Goal: Check status

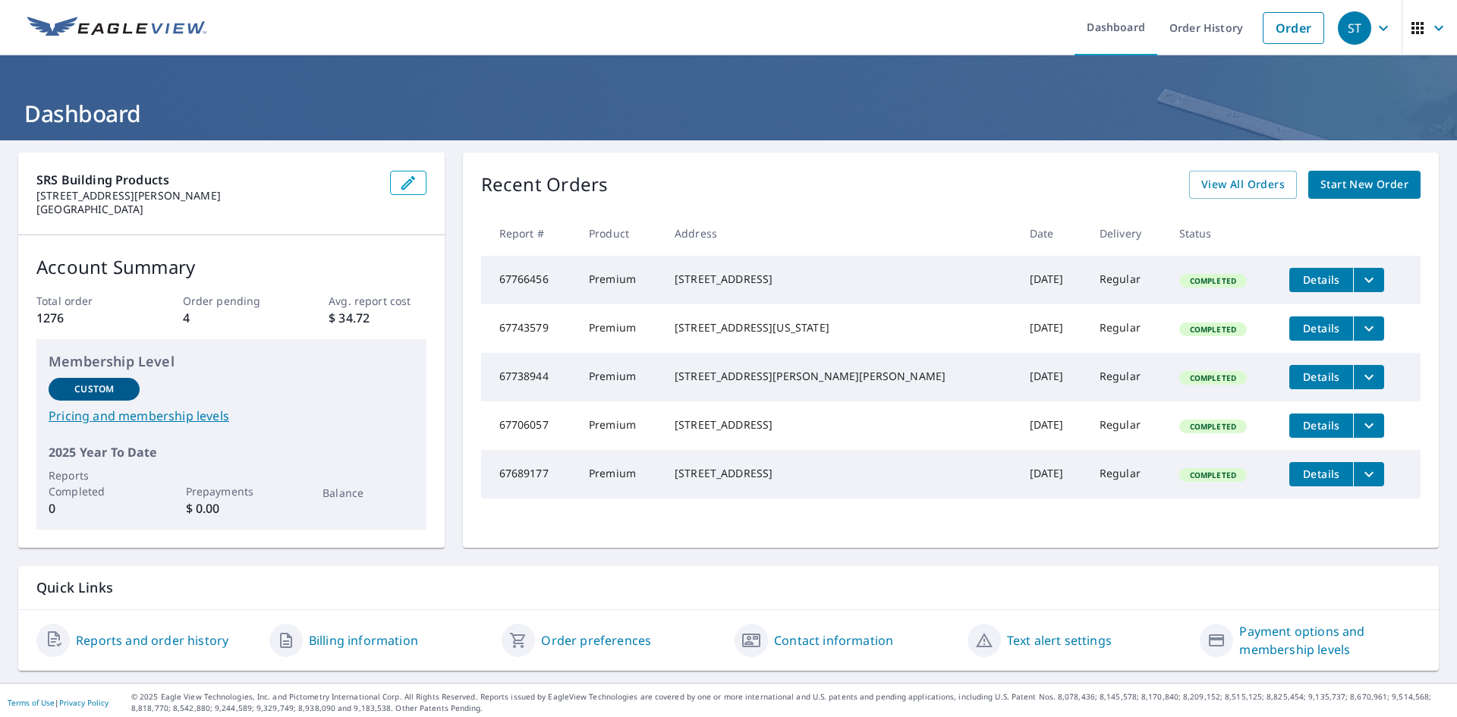
click at [1418, 30] on span "button" at bounding box center [1430, 28] width 43 height 36
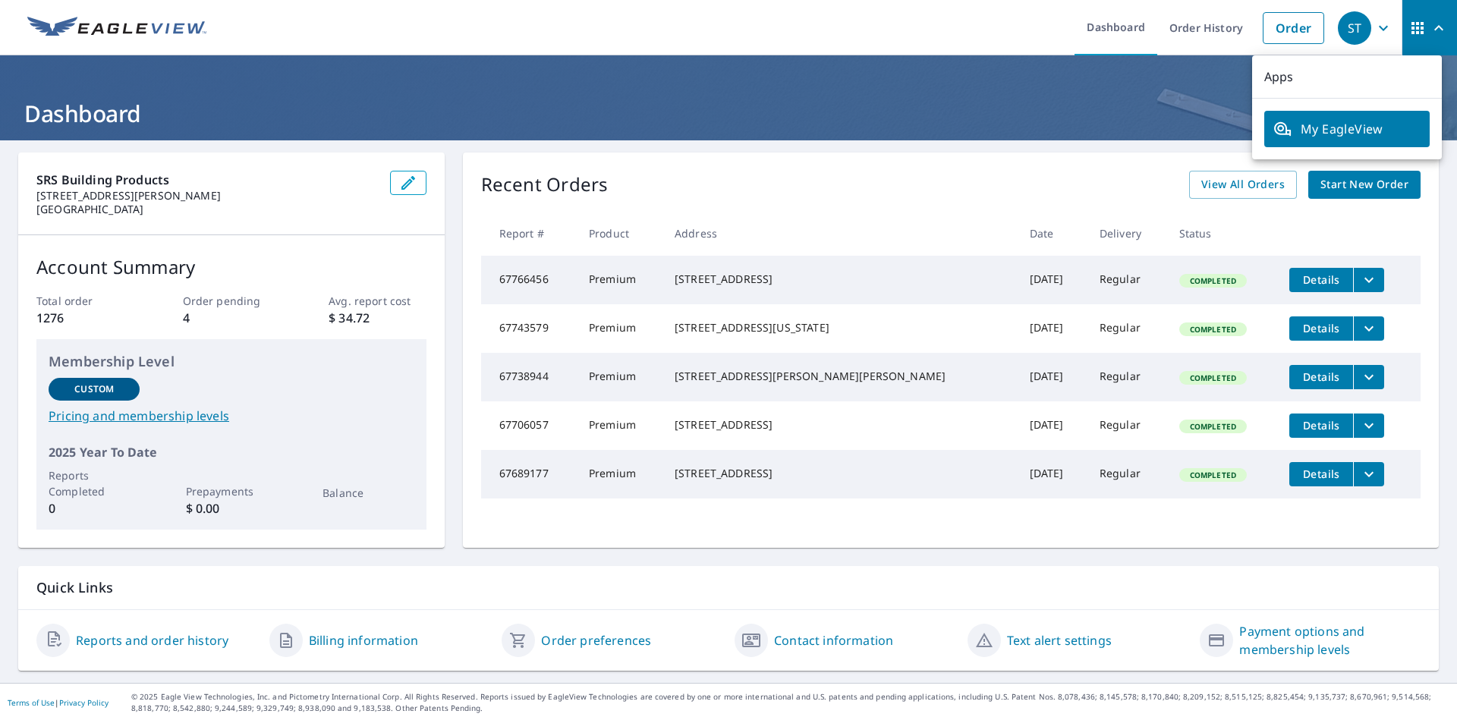
drag, startPoint x: 1154, startPoint y: 172, endPoint x: 1139, endPoint y: 180, distance: 16.3
click at [1139, 180] on div "Recent Orders View All Orders Start New Order" at bounding box center [951, 185] width 940 height 28
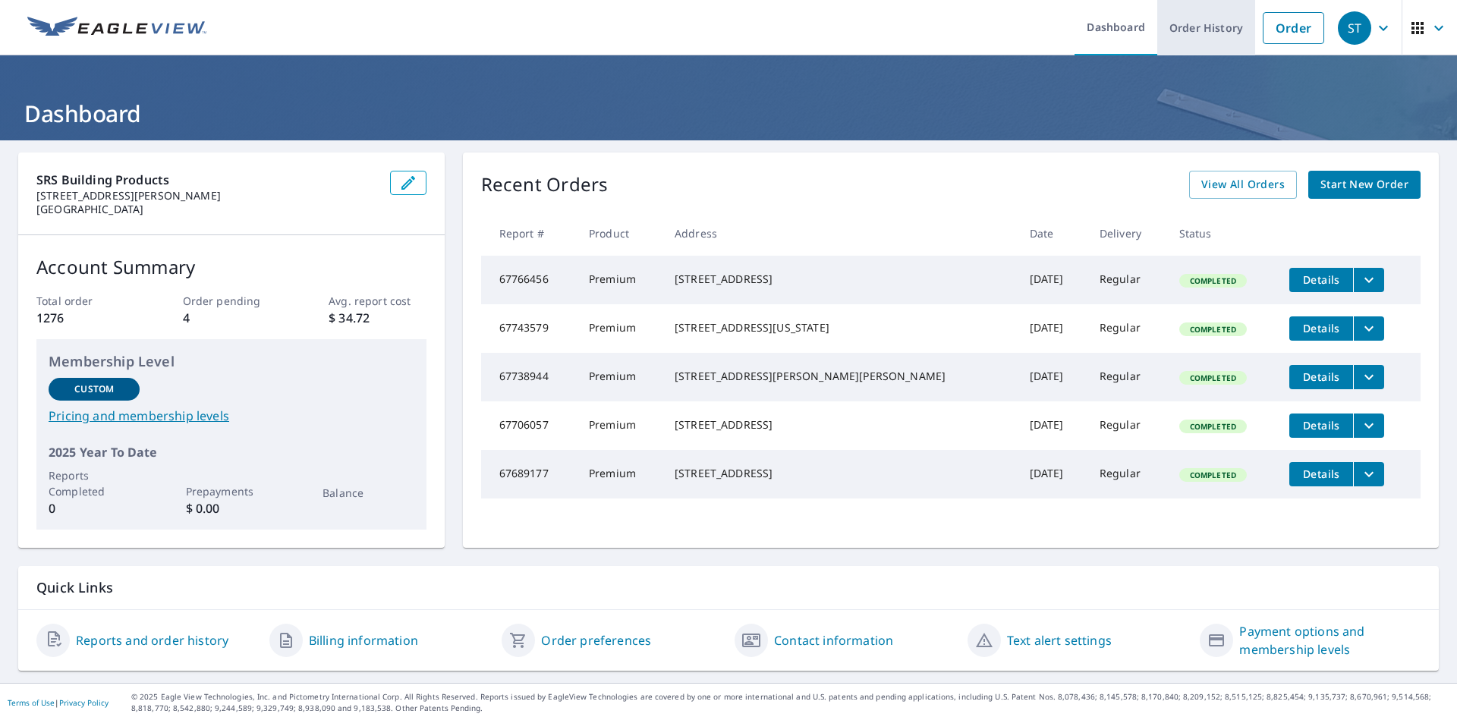
click at [1185, 31] on link "Order History" at bounding box center [1206, 27] width 98 height 55
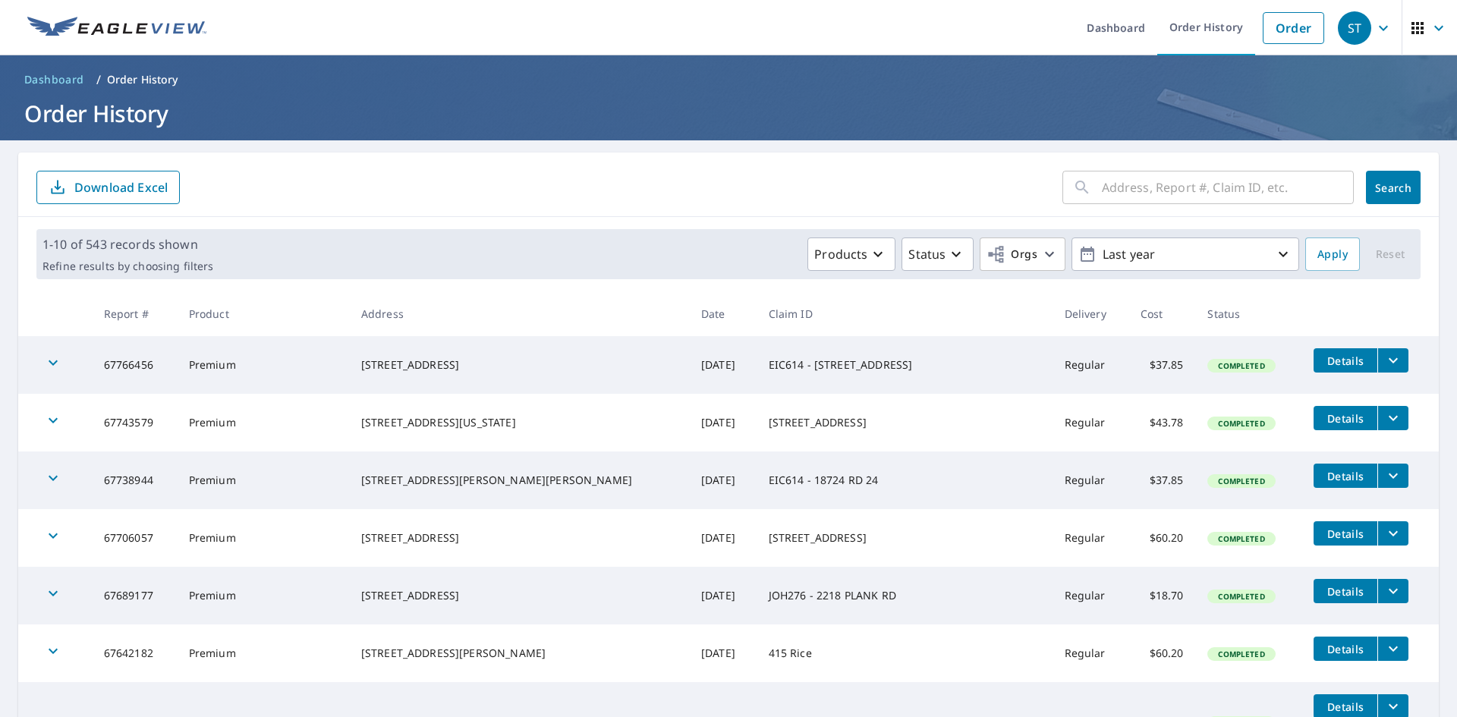
click at [1119, 190] on input "text" at bounding box center [1228, 187] width 252 height 43
type input "22233"
click at [1384, 181] on span "Search" at bounding box center [1393, 188] width 30 height 14
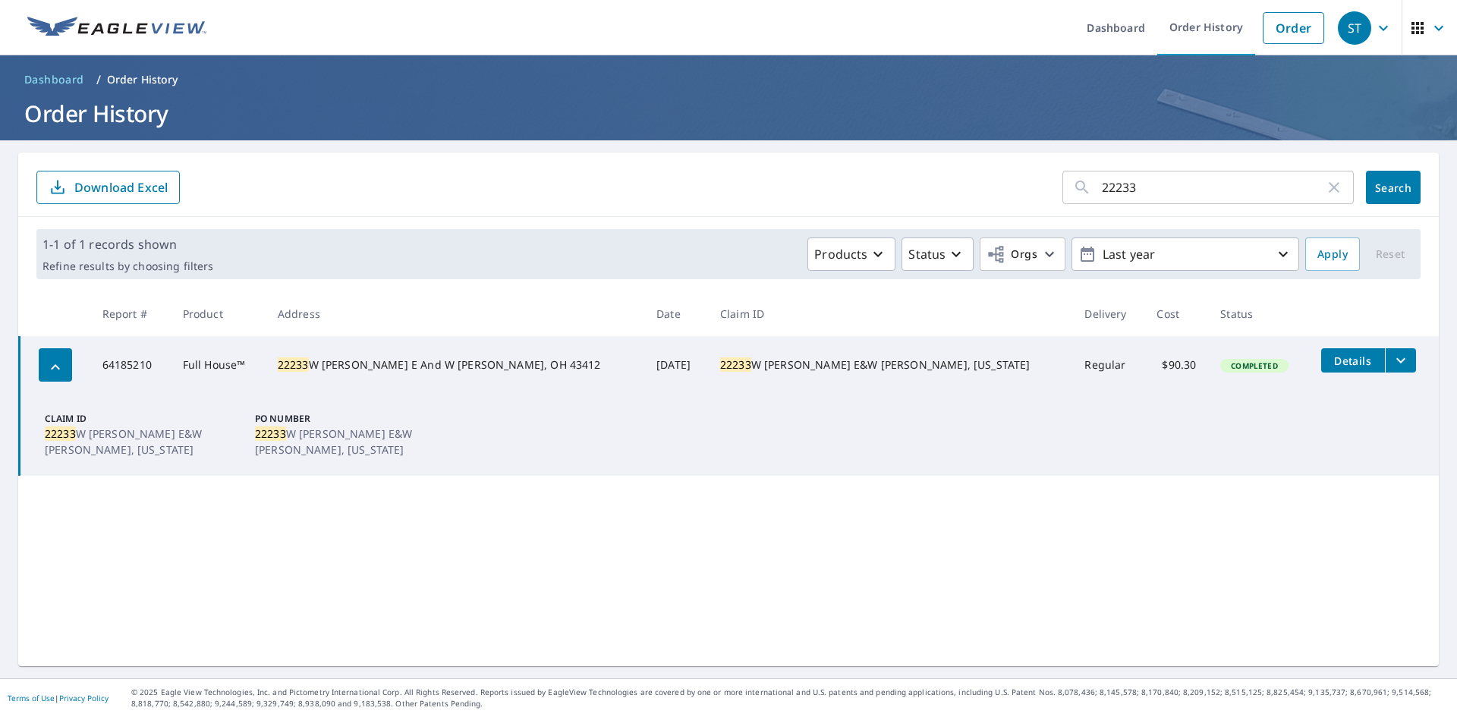
click at [1385, 358] on button "filesDropdownBtn-64185210" at bounding box center [1400, 360] width 31 height 24
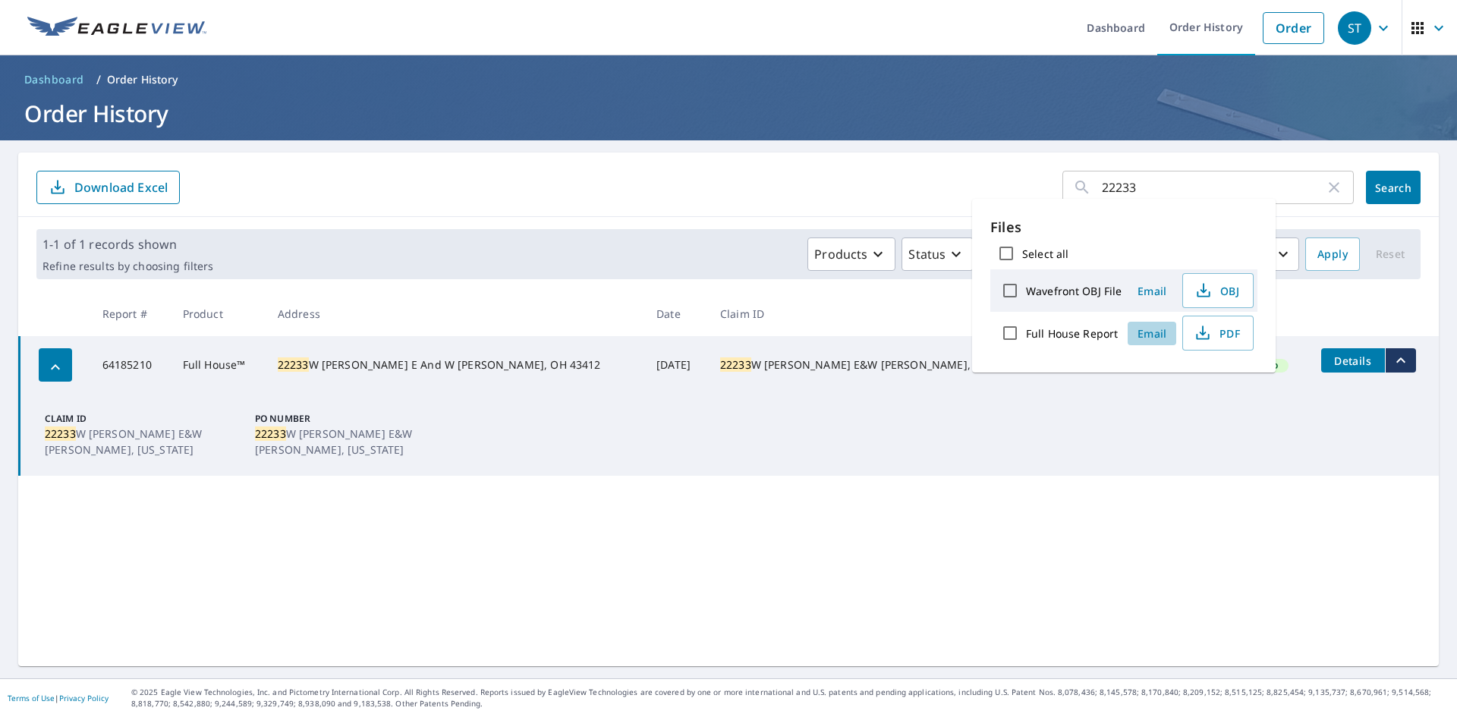
click at [1151, 332] on span "Email" at bounding box center [1152, 333] width 36 height 14
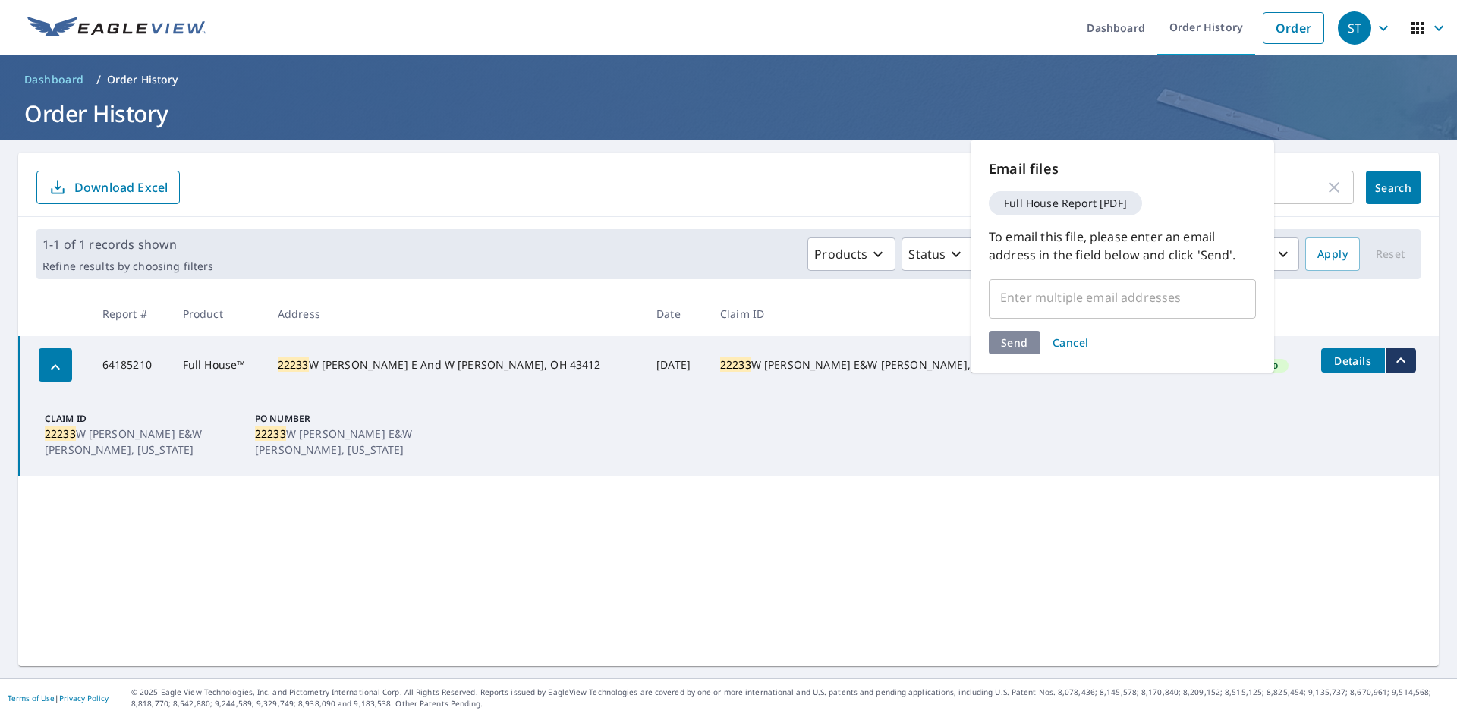
click at [1072, 304] on input "text" at bounding box center [1111, 297] width 231 height 29
type input "[PERSON_NAME][EMAIL_ADDRESS][PERSON_NAME][DOMAIN_NAME]"
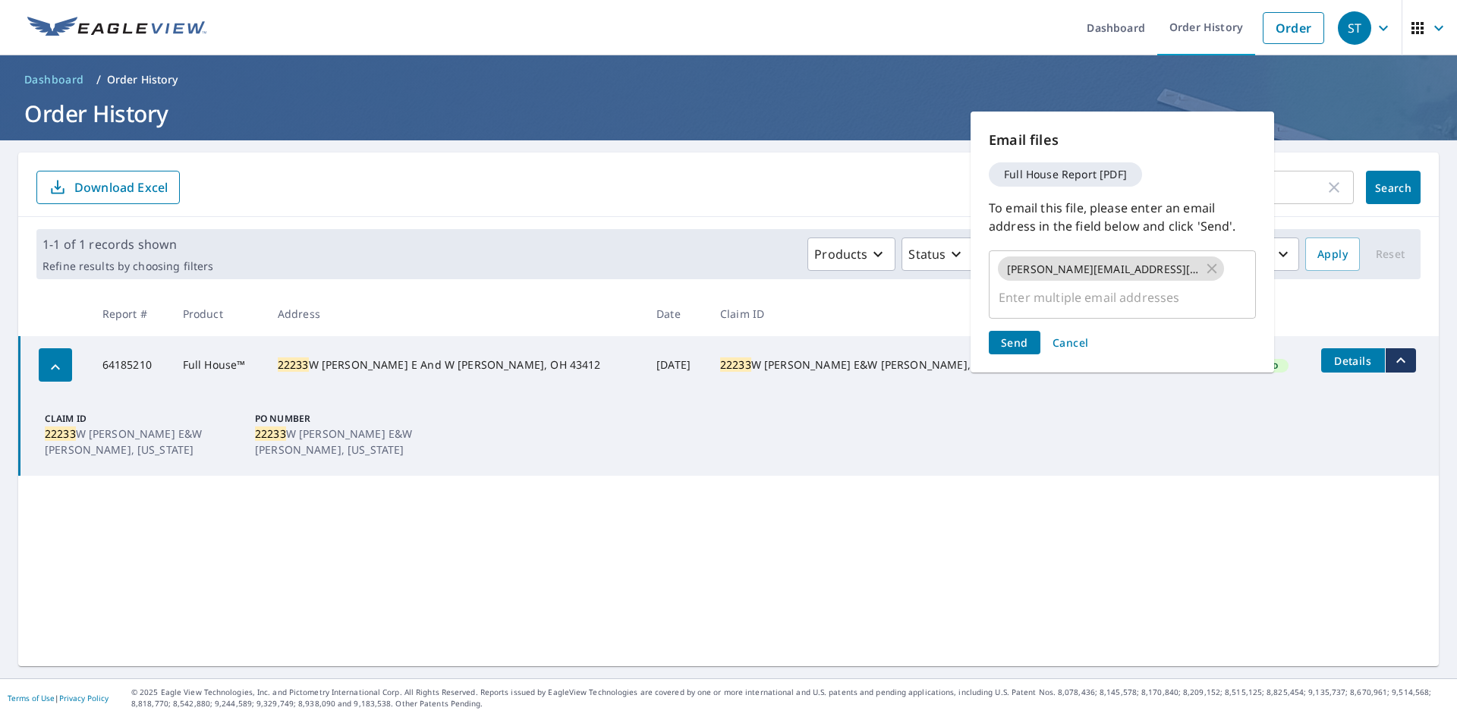
click at [1173, 332] on div "Send Cancel" at bounding box center [1122, 343] width 267 height 24
click at [1024, 344] on span "Send" at bounding box center [1014, 342] width 27 height 14
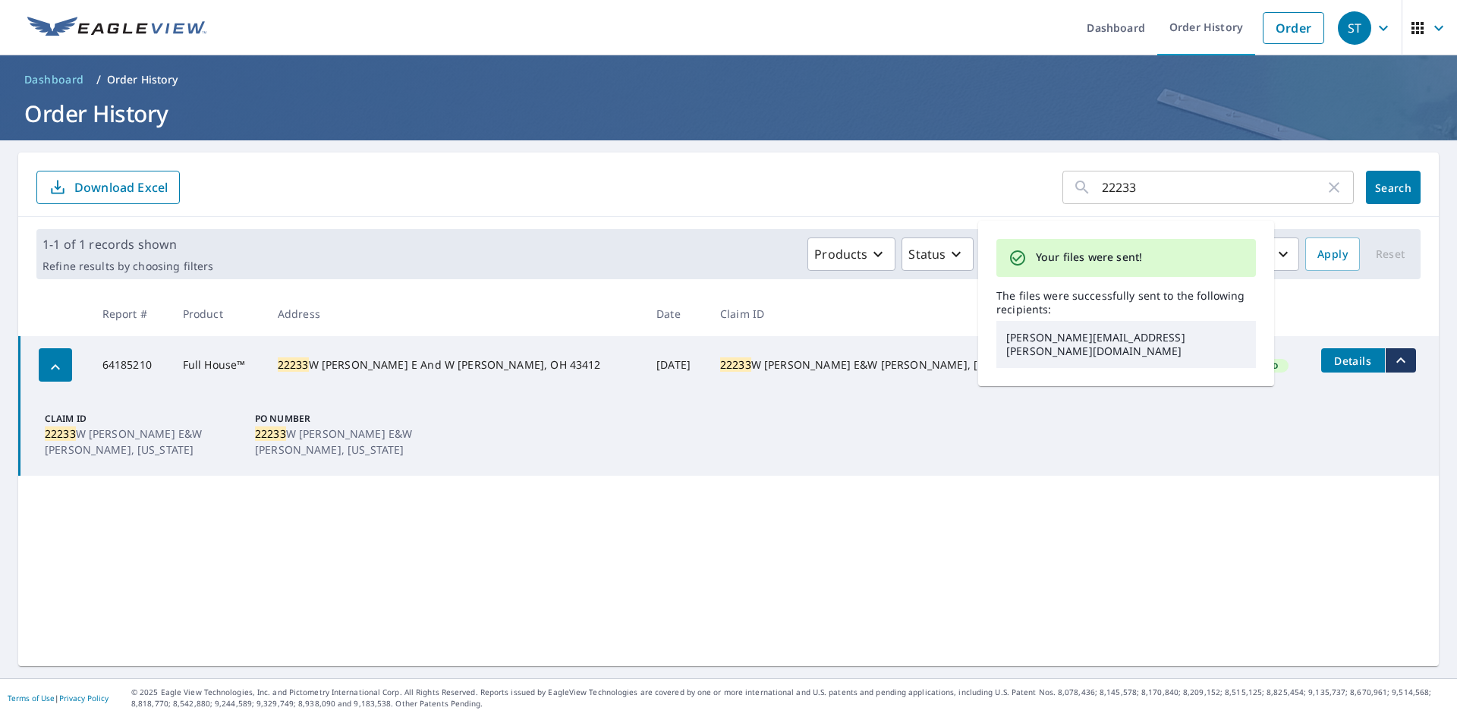
click at [1010, 427] on td "Claim ID 22233 W [PERSON_NAME] E&W [PERSON_NAME], [US_STATE] PO Number 22233 W …" at bounding box center [730, 435] width 1420 height 82
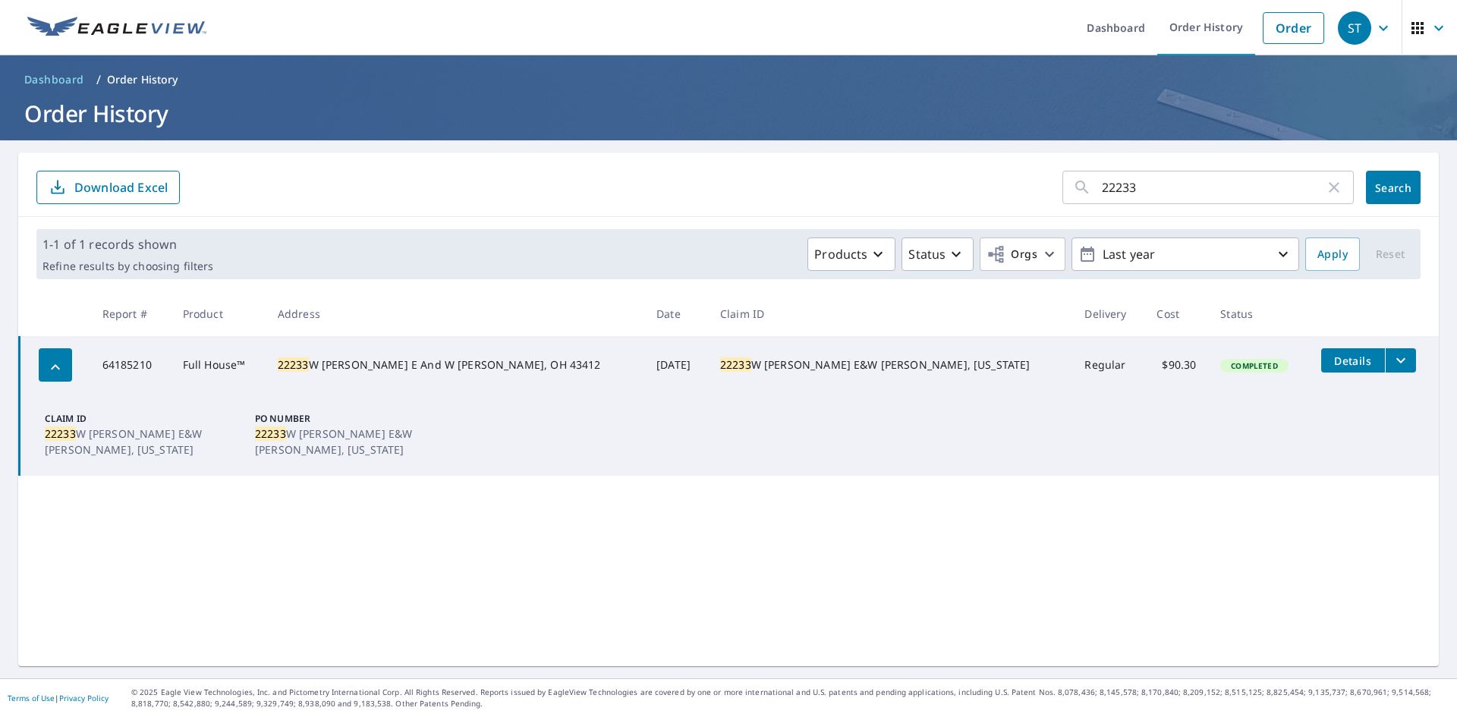
click at [1392, 355] on icon "filesDropdownBtn-64185210" at bounding box center [1401, 360] width 18 height 18
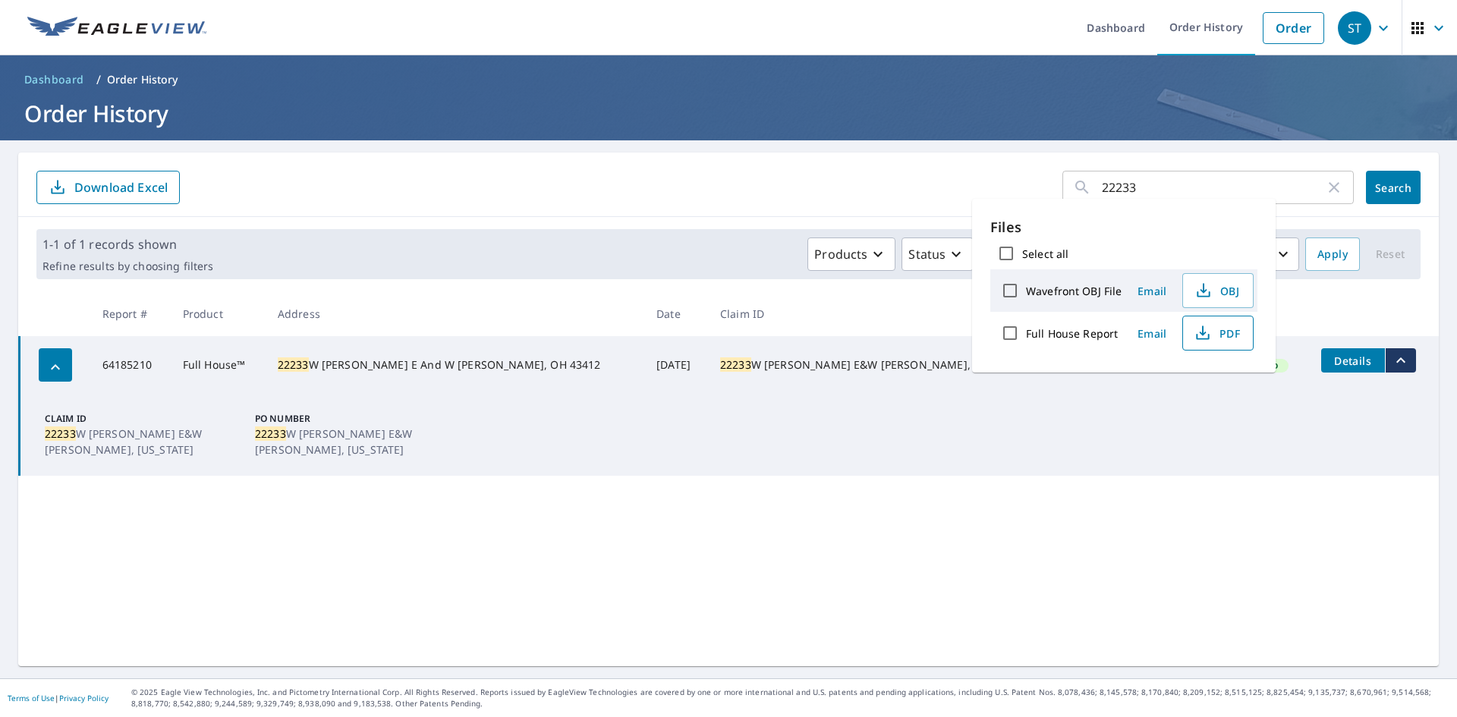
click at [1211, 342] on button "PDF" at bounding box center [1217, 333] width 71 height 35
click at [669, 531] on div "22233 ​ Search Download Excel 1-1 of 1 records shown Refine results by choosing…" at bounding box center [728, 410] width 1421 height 514
